Goal: Book appointment/travel/reservation

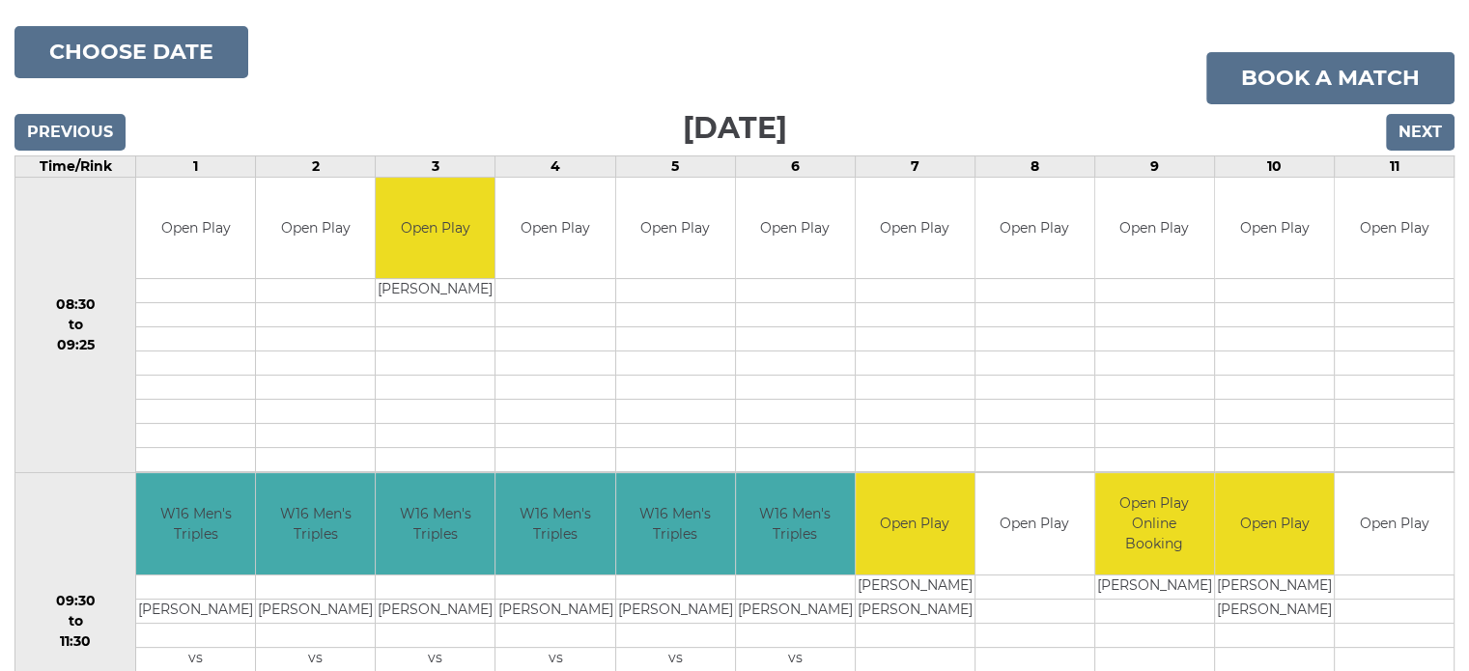
scroll to position [201, 0]
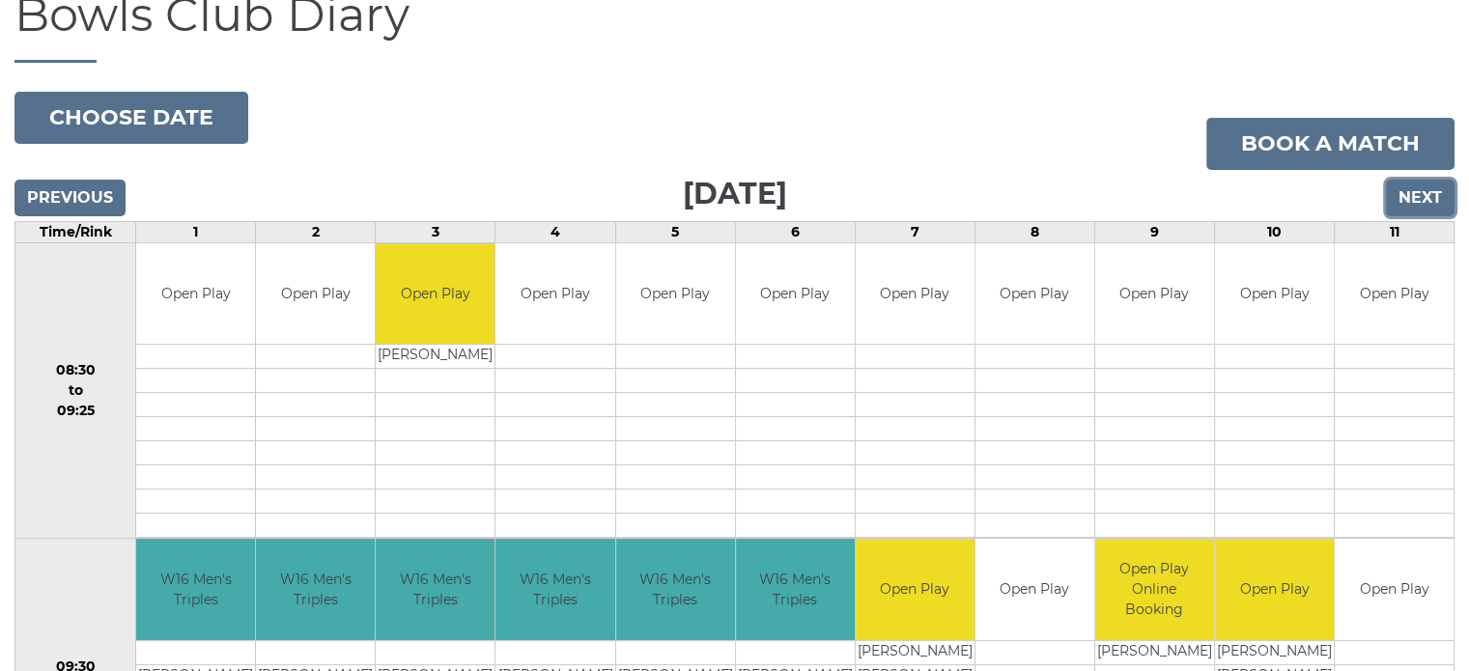
click at [1421, 193] on input "Next" at bounding box center [1420, 198] width 69 height 37
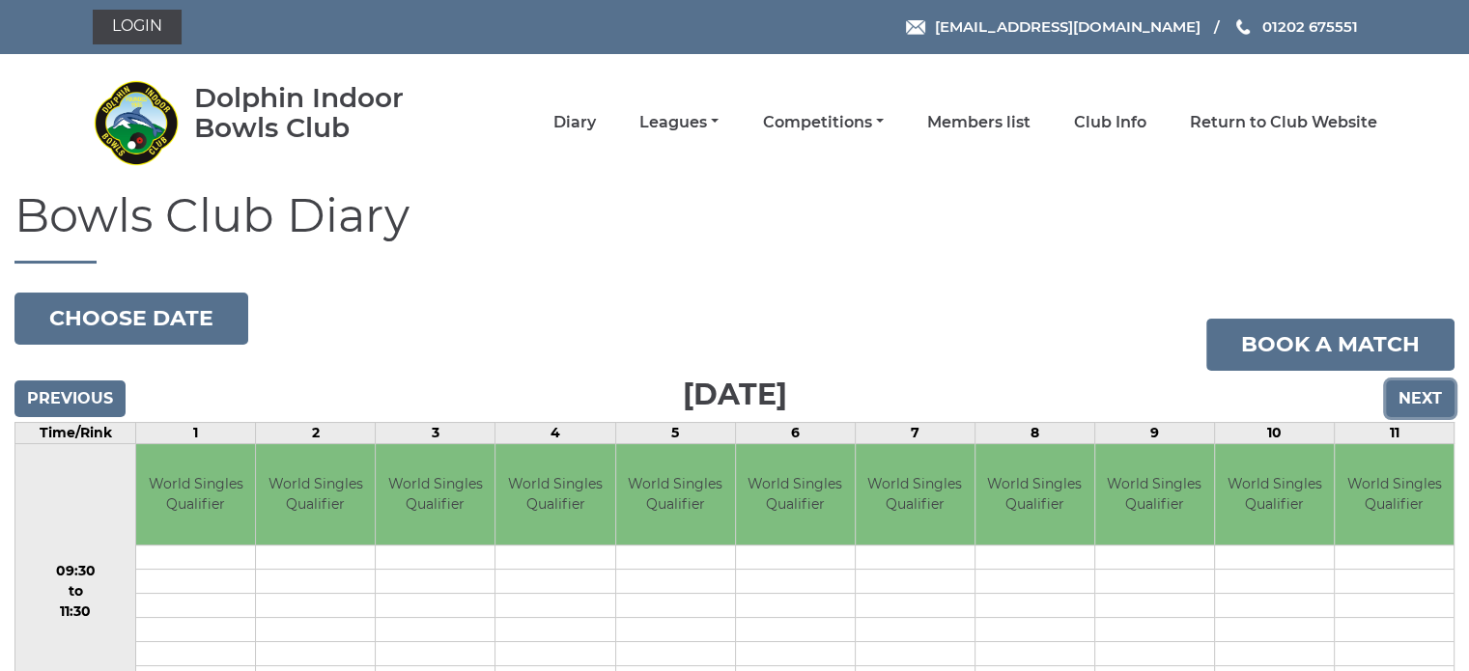
click at [1415, 397] on input "Next" at bounding box center [1420, 399] width 69 height 37
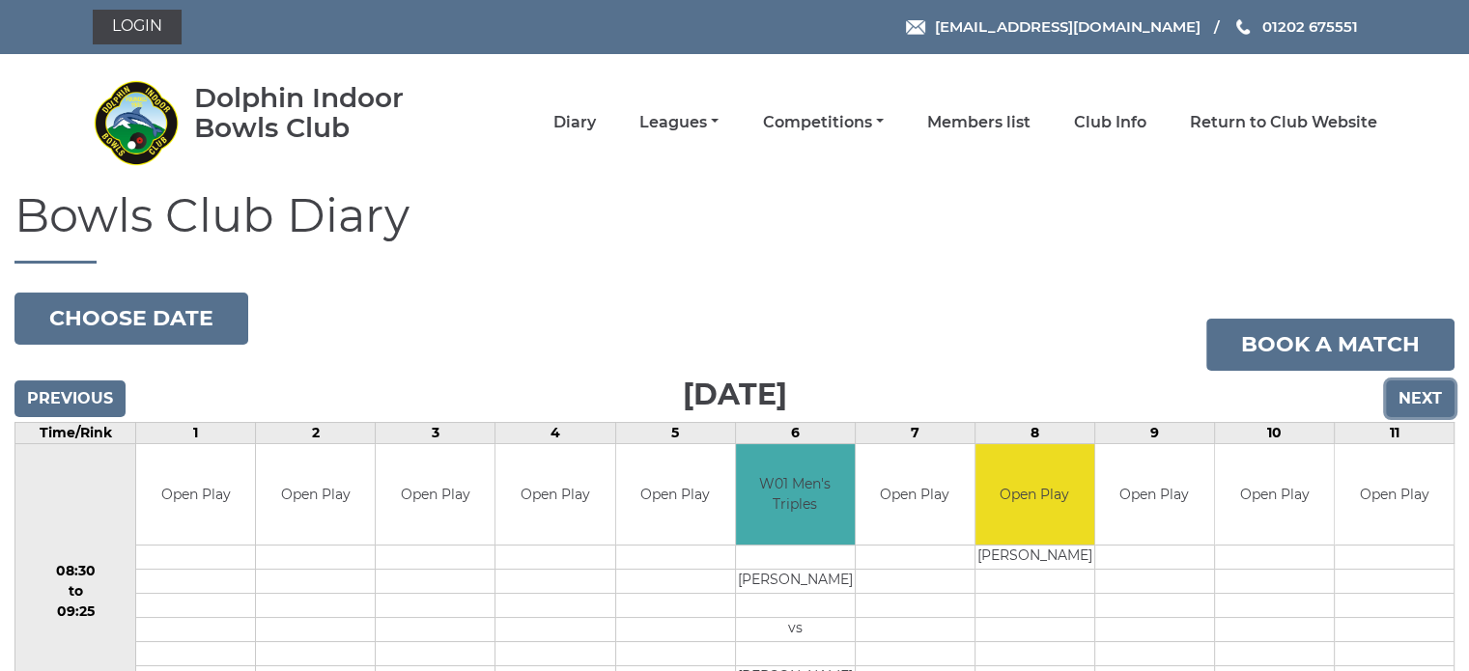
click at [1415, 397] on input "Next" at bounding box center [1420, 399] width 69 height 37
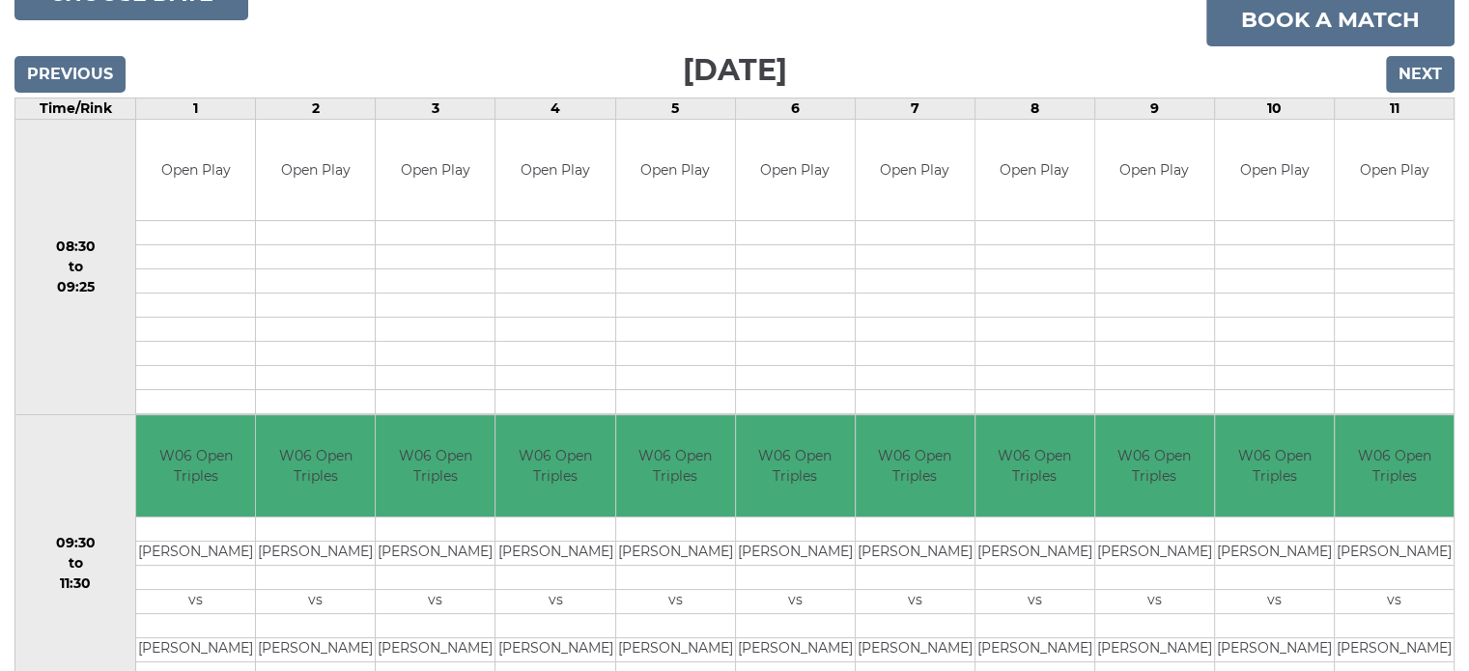
scroll to position [290, 0]
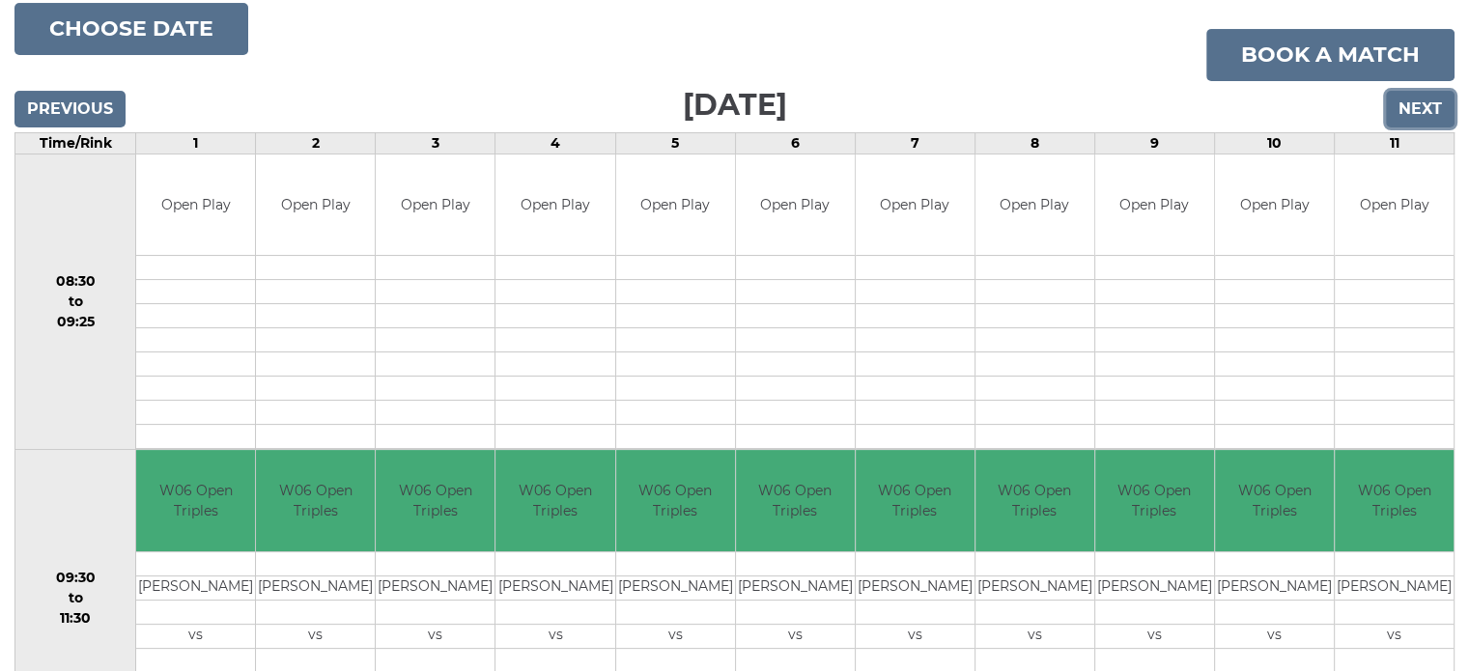
click at [1417, 107] on input "Next" at bounding box center [1420, 109] width 69 height 37
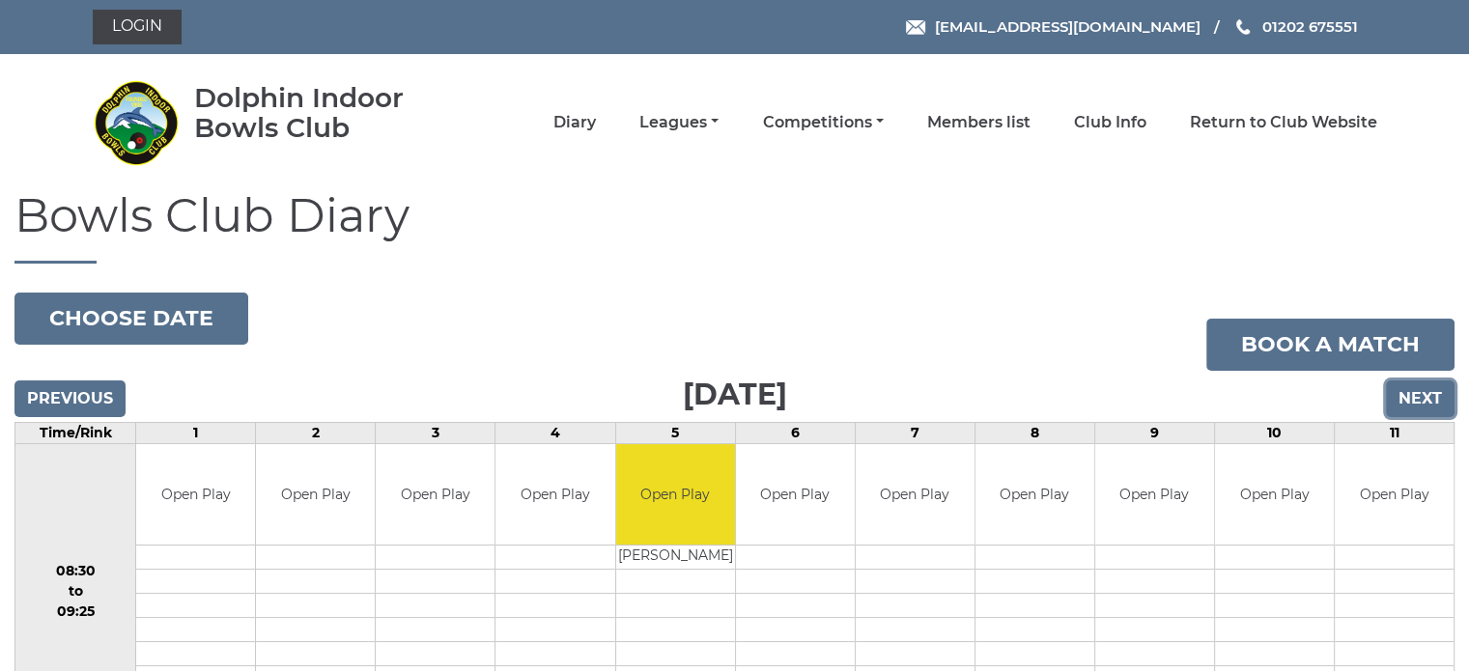
click at [1409, 392] on input "Next" at bounding box center [1420, 399] width 69 height 37
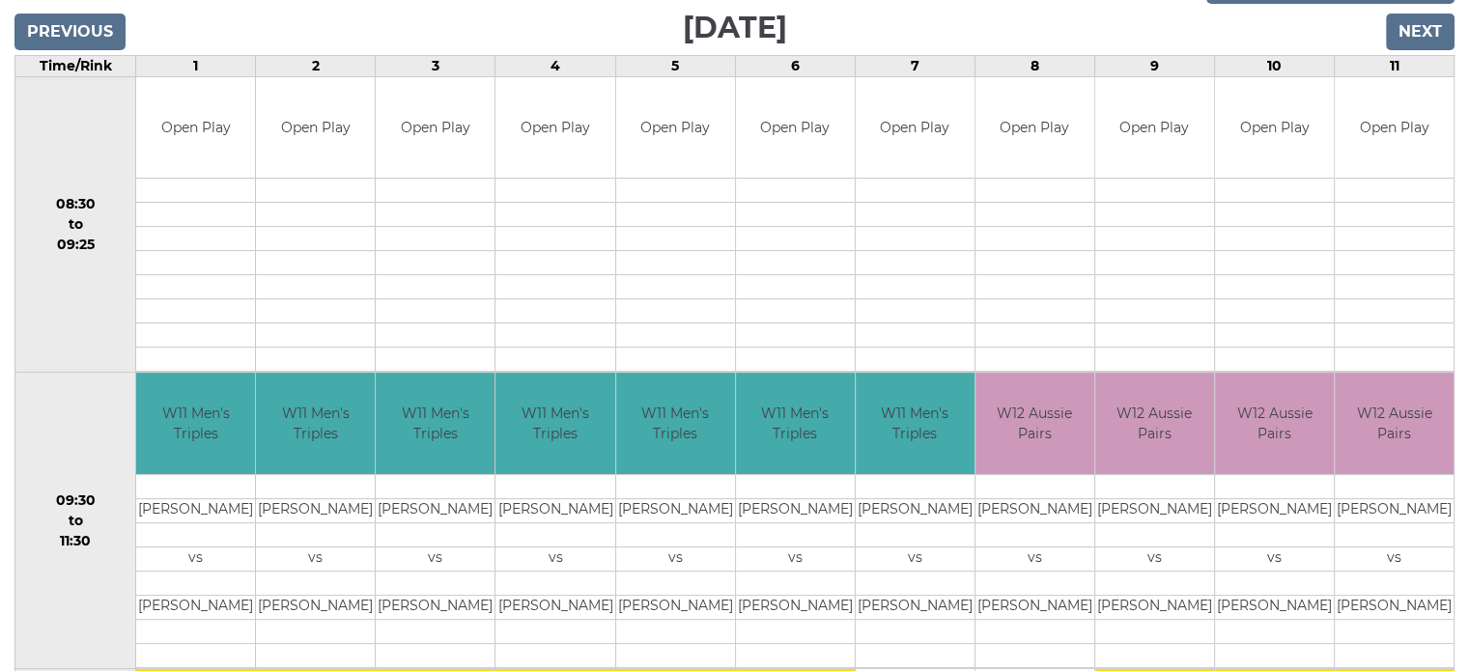
scroll to position [483, 0]
